Goal: Book appointment/travel/reservation

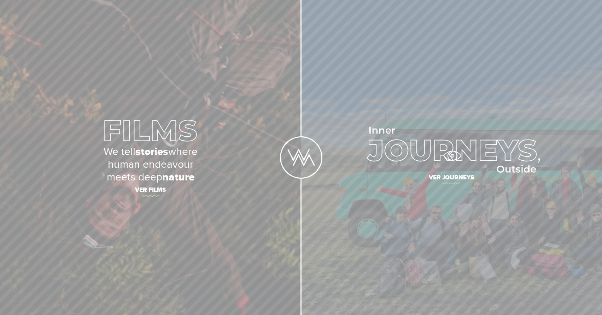
click at [452, 156] on img at bounding box center [451, 150] width 177 height 46
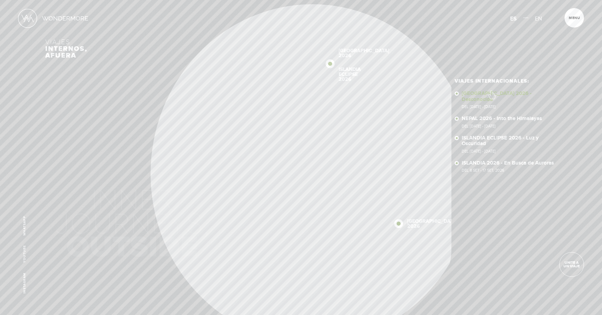
click at [491, 91] on link "SUDÁFRICA 2026 - Desconocida Del 16 - 29 OCT 2026" at bounding box center [509, 100] width 95 height 18
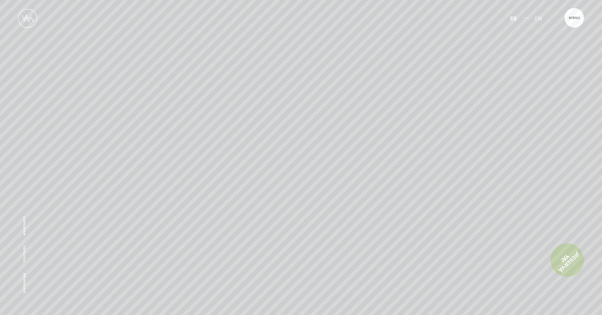
scroll to position [4691, 0]
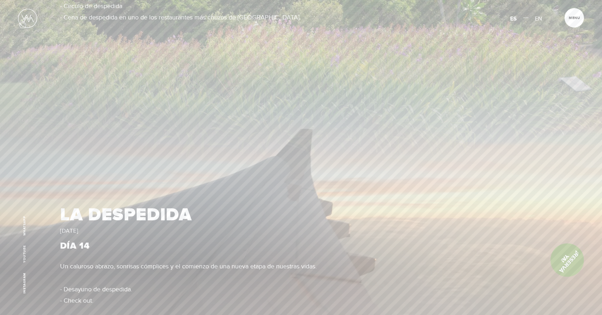
click at [22, 20] on img at bounding box center [27, 18] width 19 height 19
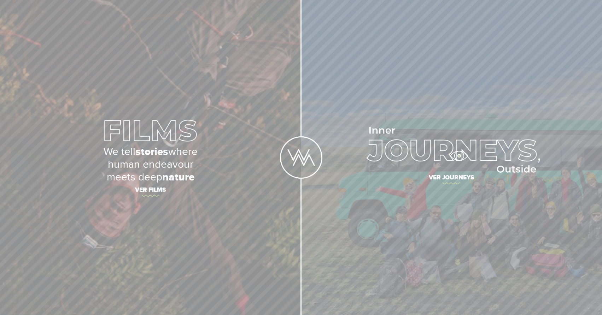
click at [459, 156] on img at bounding box center [451, 150] width 177 height 46
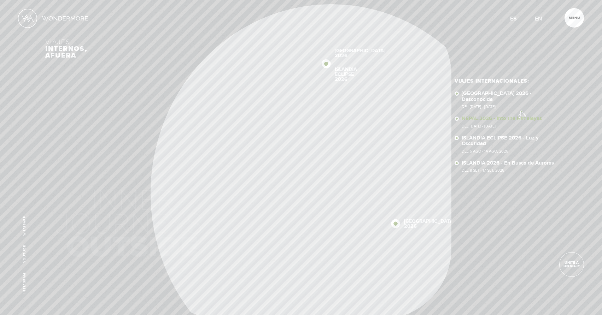
click at [521, 116] on link "NEPAL 2026 - Into the Himalayas Del 11 - 23 NOV 2026" at bounding box center [509, 122] width 95 height 12
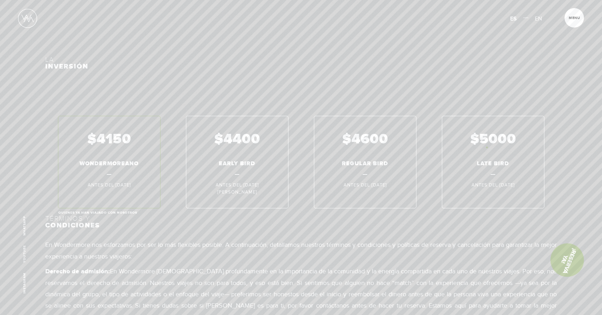
scroll to position [3993, 0]
